Goal: Information Seeking & Learning: Learn about a topic

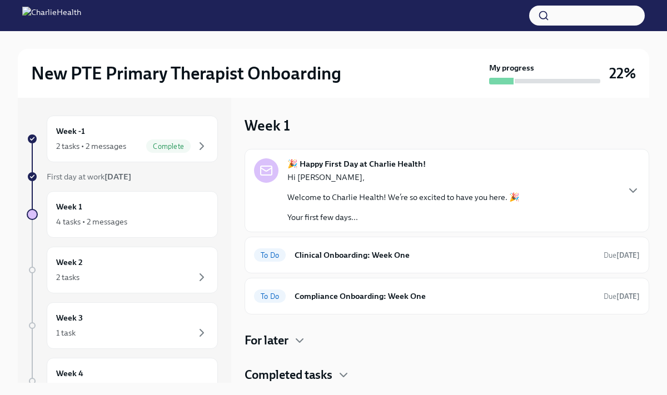
click at [331, 161] on strong "🎉 Happy First Day at Charlie Health!" at bounding box center [356, 163] width 138 height 11
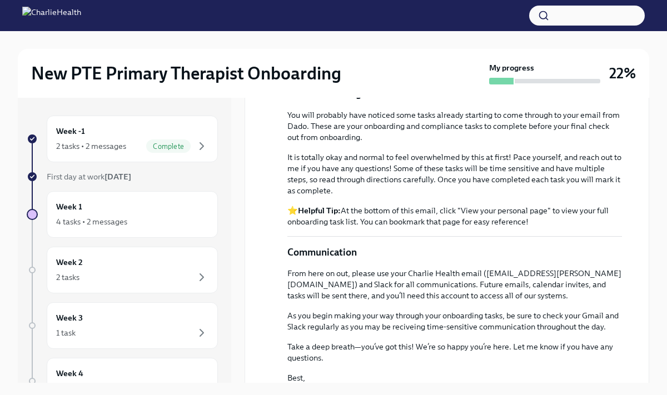
scroll to position [737, 0]
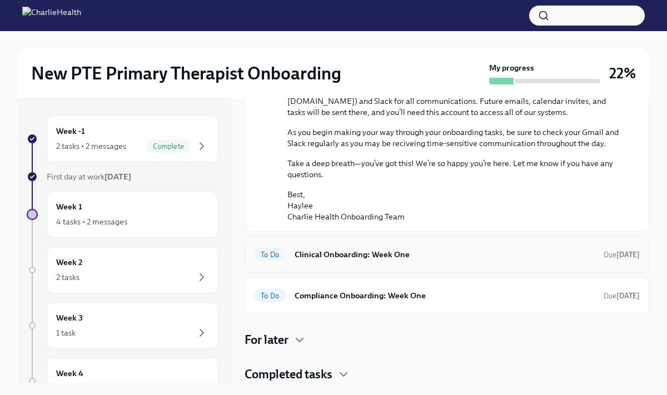
click at [345, 255] on h6 "Clinical Onboarding: Week One" at bounding box center [445, 255] width 300 height 12
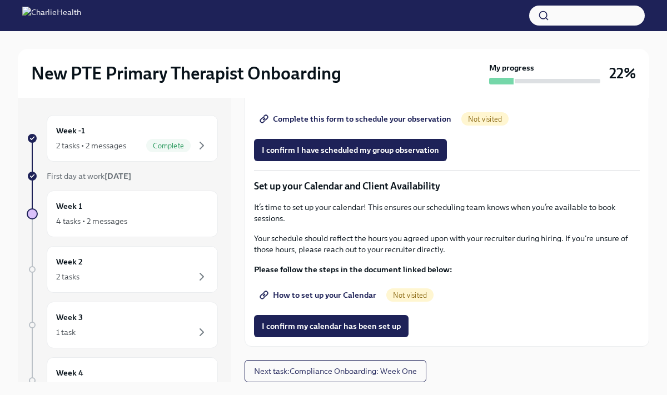
scroll to position [19, 0]
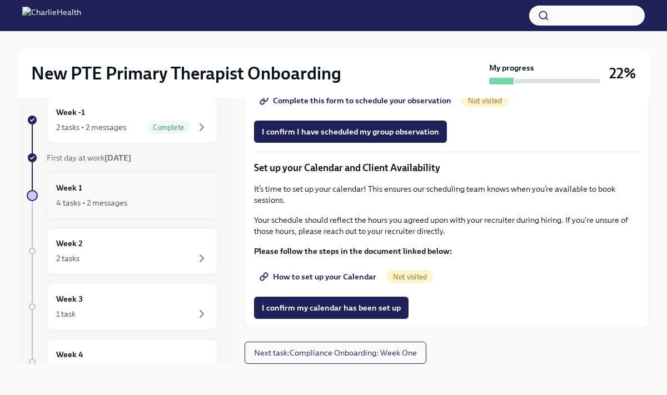
click at [80, 186] on h6 "Week 1" at bounding box center [69, 188] width 26 height 12
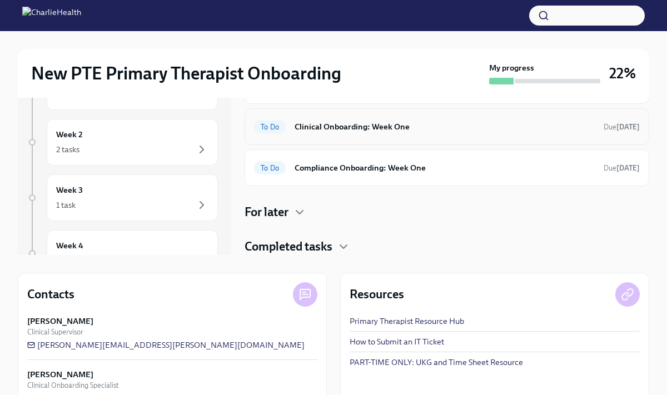
scroll to position [160, 0]
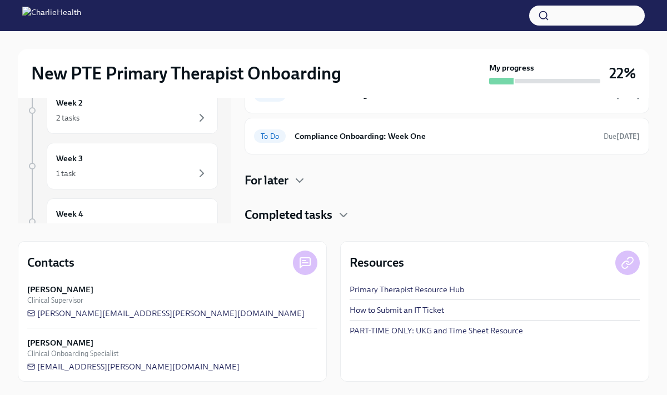
scroll to position [19, 0]
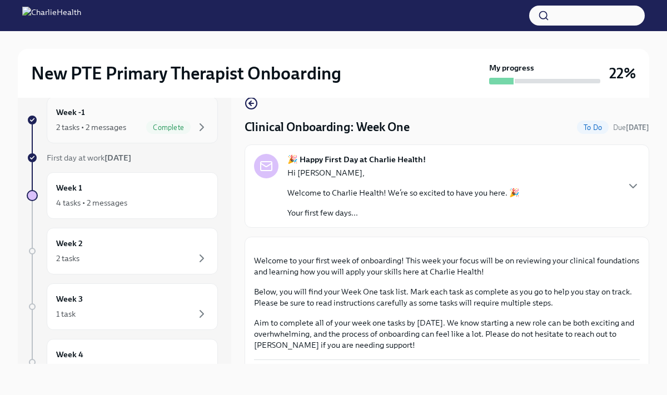
click at [185, 123] on span "Complete" at bounding box center [168, 127] width 44 height 8
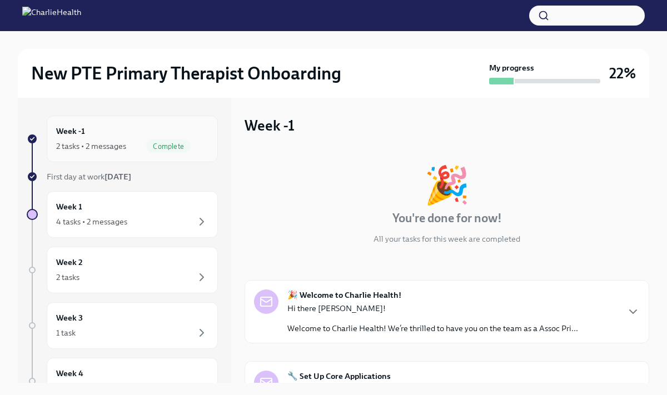
click at [138, 132] on div "Week -1 2 tasks • 2 messages Complete" at bounding box center [132, 139] width 152 height 28
click at [123, 203] on div "Week 1 4 tasks • 2 messages" at bounding box center [132, 215] width 152 height 28
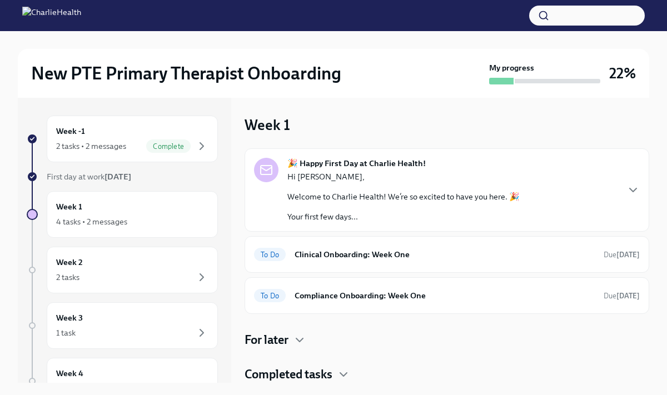
click at [429, 196] on p "Welcome to Charlie Health! We’re so excited to have you here. 🎉" at bounding box center [403, 196] width 232 height 11
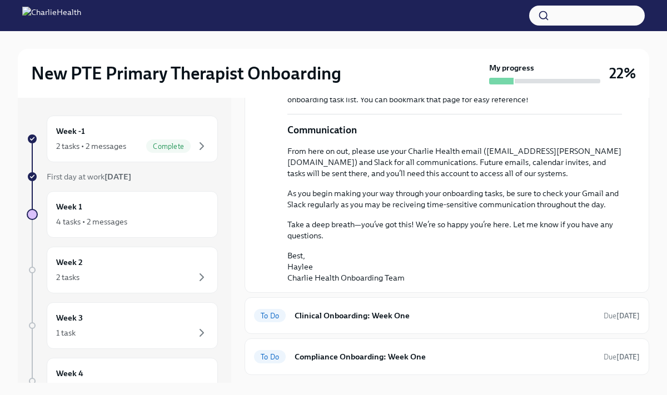
scroll to position [568, 0]
